Goal: Obtain resource: Download file/media

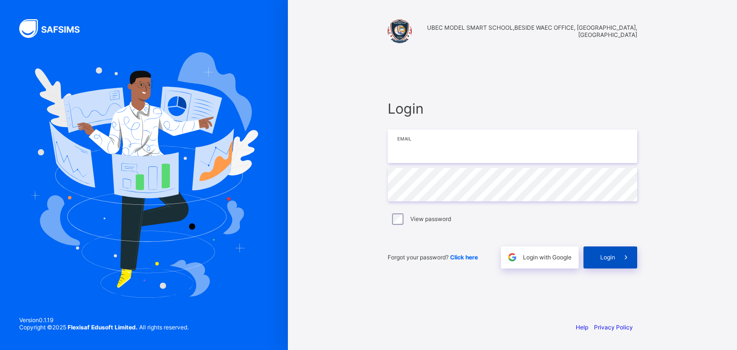
type input "**********"
click at [603, 258] on span "Login" at bounding box center [607, 257] width 15 height 7
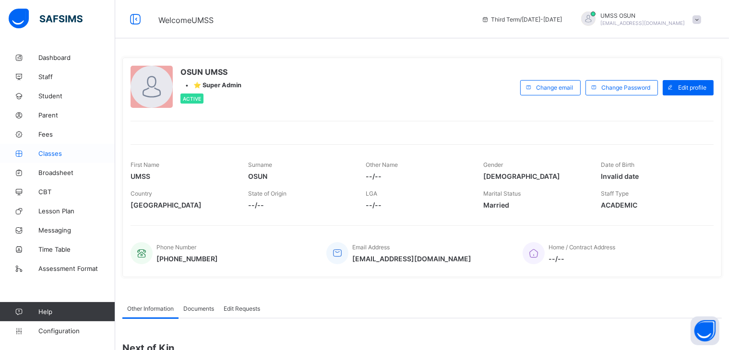
click at [49, 153] on span "Classes" at bounding box center [76, 154] width 77 height 8
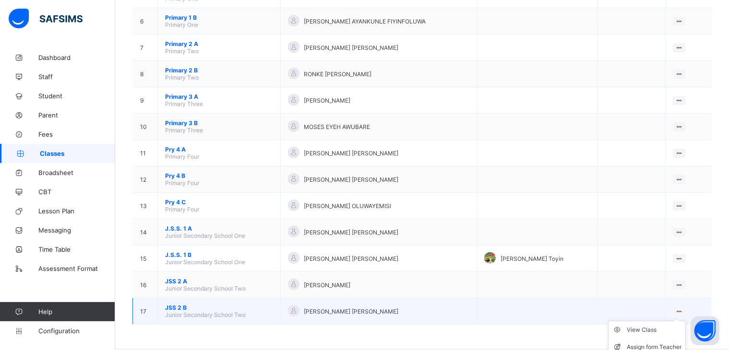
scroll to position [244, 0]
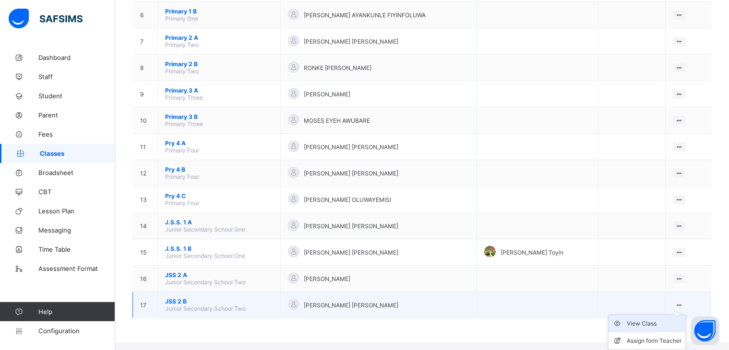
click at [652, 322] on div "View Class" at bounding box center [653, 324] width 55 height 10
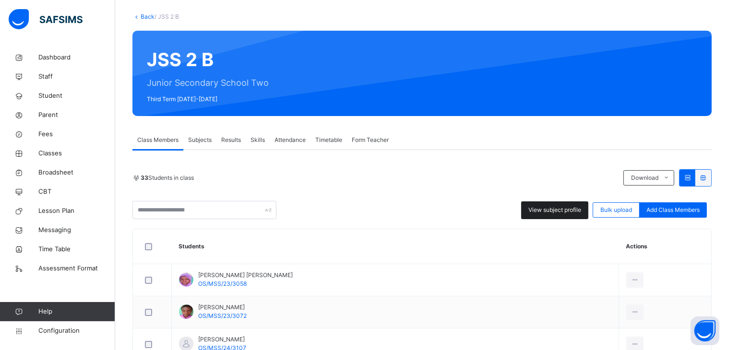
scroll to position [48, 0]
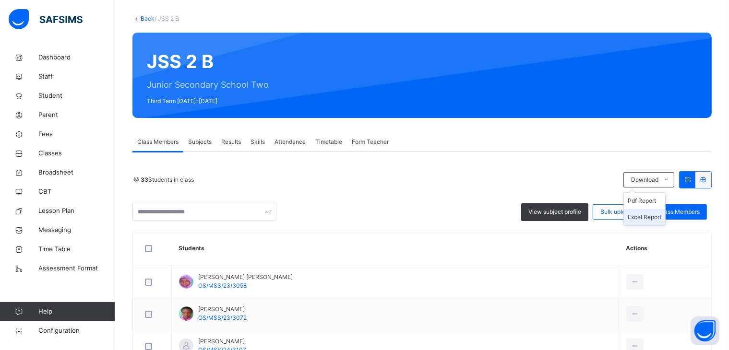
click at [651, 214] on li "Excel Report" at bounding box center [644, 217] width 41 height 16
